Goal: Find specific page/section: Find specific page/section

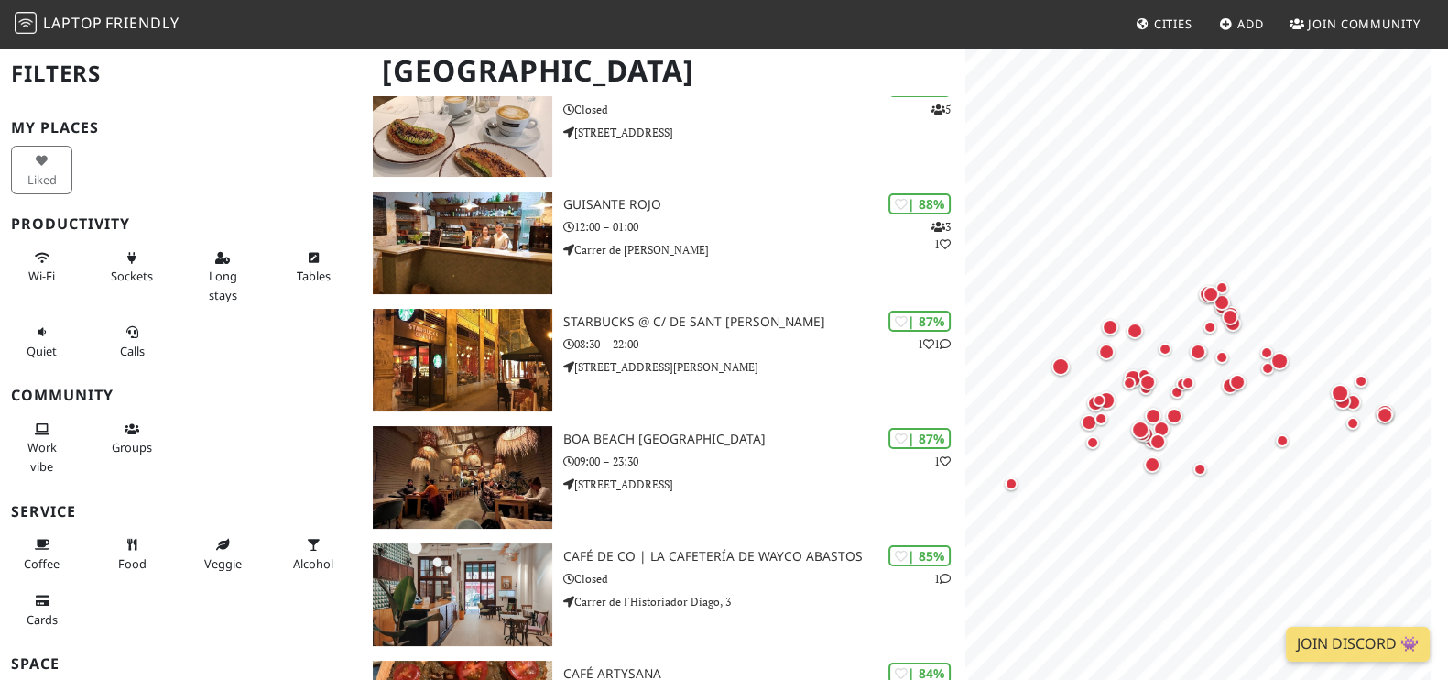
scroll to position [215, 0]
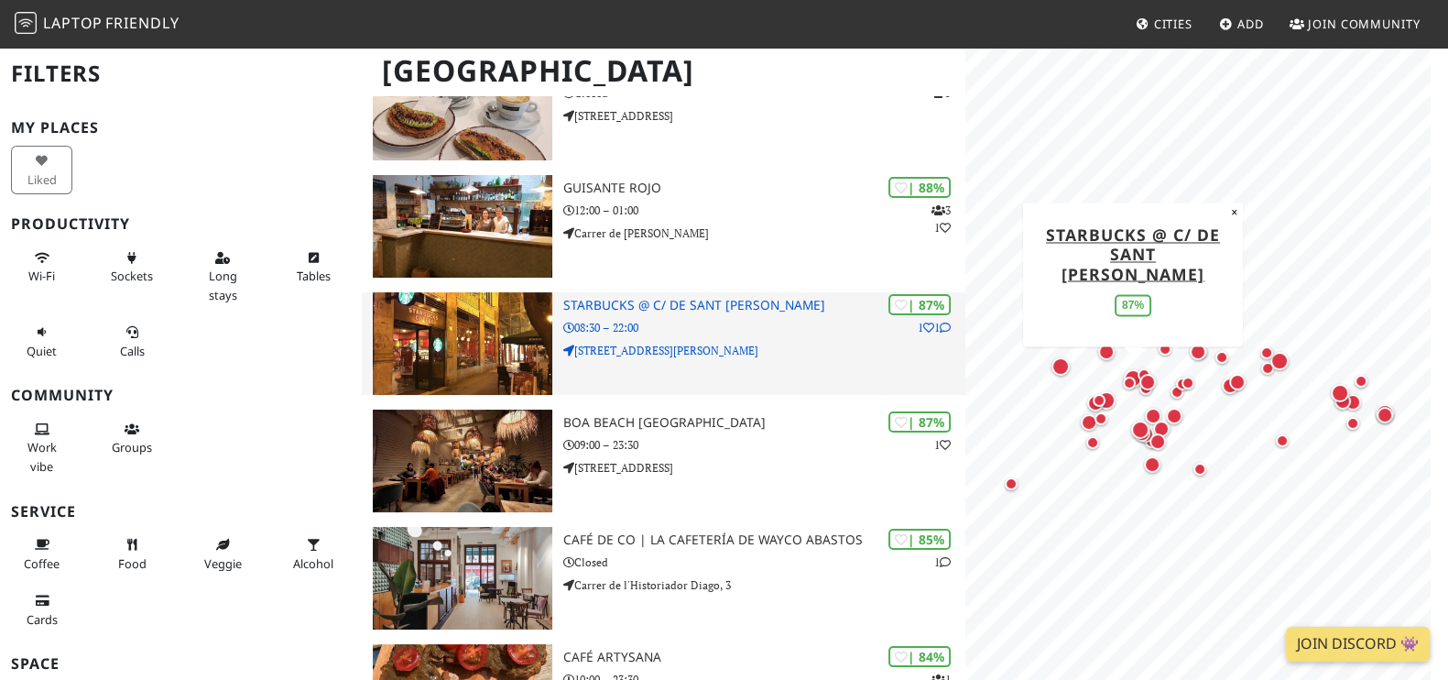
click at [624, 298] on h3 "Starbucks @ C/ de Sant [PERSON_NAME]" at bounding box center [764, 306] width 402 height 16
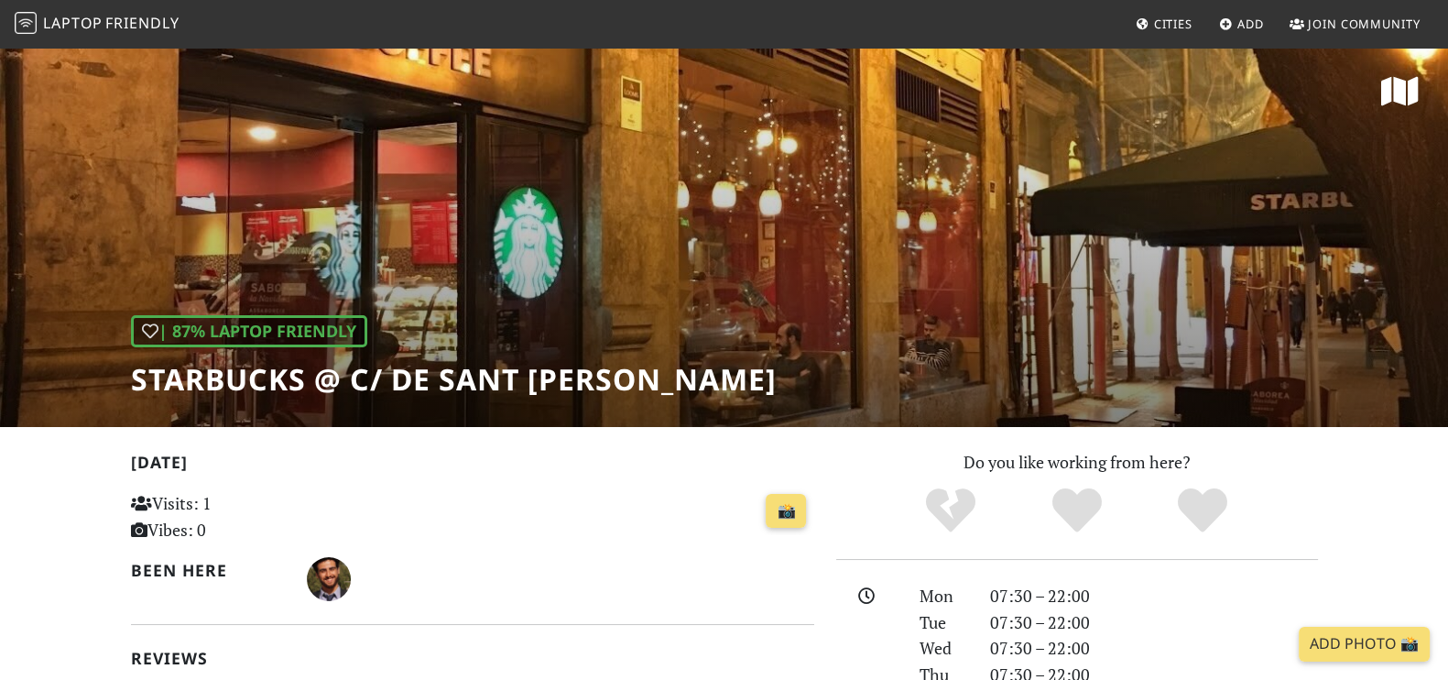
click at [499, 271] on div "| 87% Laptop Friendly Starbucks @ C/ de Sant Vicent Màrtir" at bounding box center [724, 236] width 1448 height 381
click at [446, 383] on h1 "Starbucks @ C/ de Sant [PERSON_NAME]" at bounding box center [454, 379] width 646 height 35
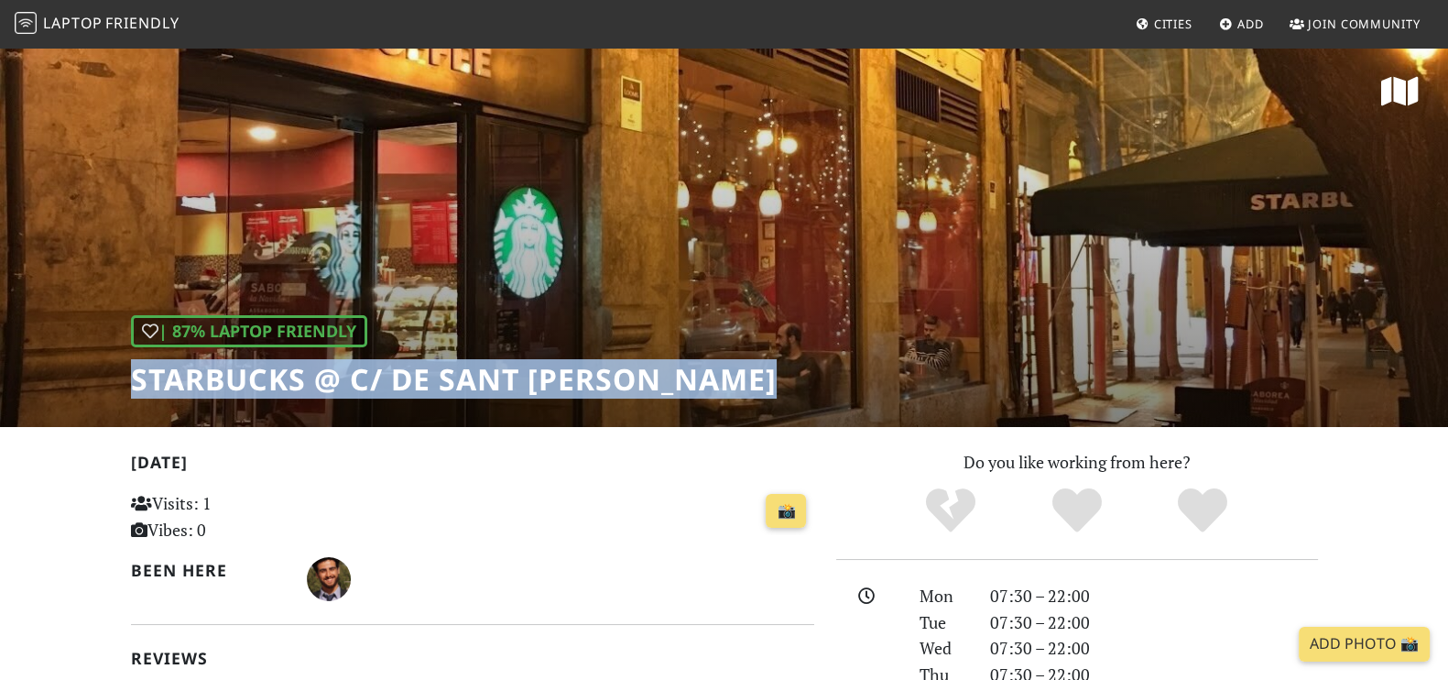
click at [446, 383] on h1 "Starbucks @ C/ de Sant [PERSON_NAME]" at bounding box center [454, 379] width 646 height 35
